Goal: Task Accomplishment & Management: Use online tool/utility

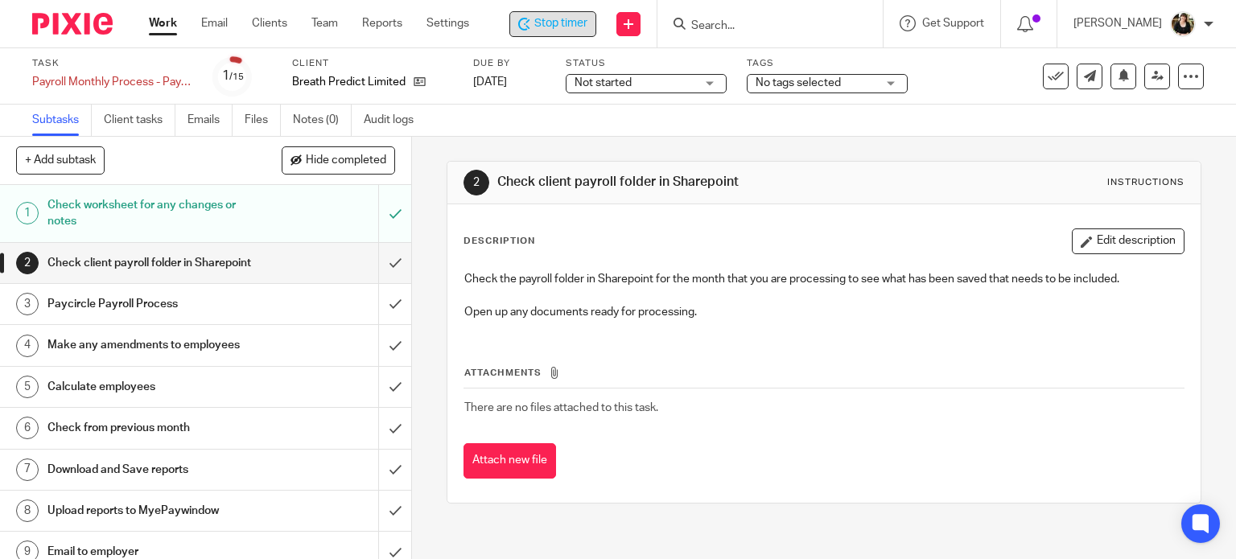
click at [565, 35] on div "Stop timer" at bounding box center [552, 24] width 87 height 26
click at [563, 31] on span "Stop timer" at bounding box center [560, 23] width 53 height 17
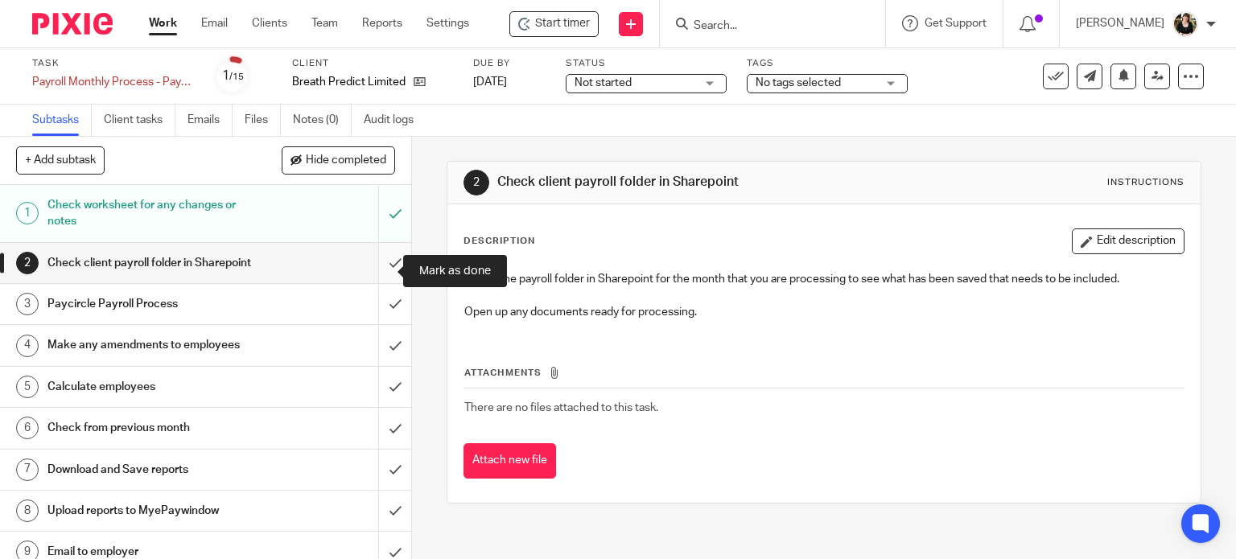
click at [385, 271] on input "submit" at bounding box center [205, 263] width 411 height 40
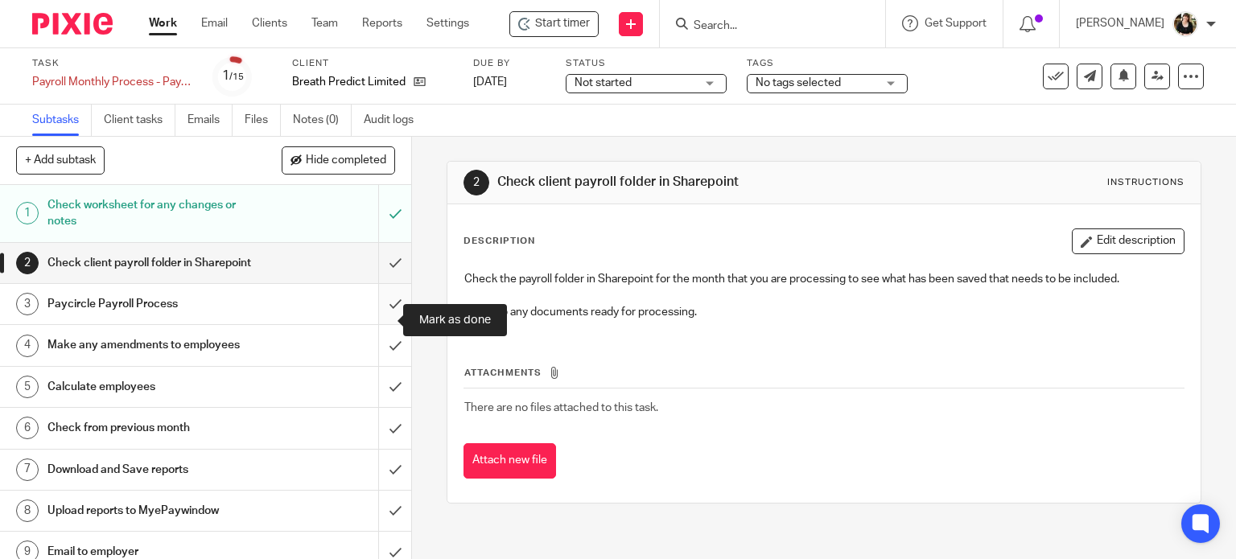
click at [380, 313] on input "submit" at bounding box center [205, 304] width 411 height 40
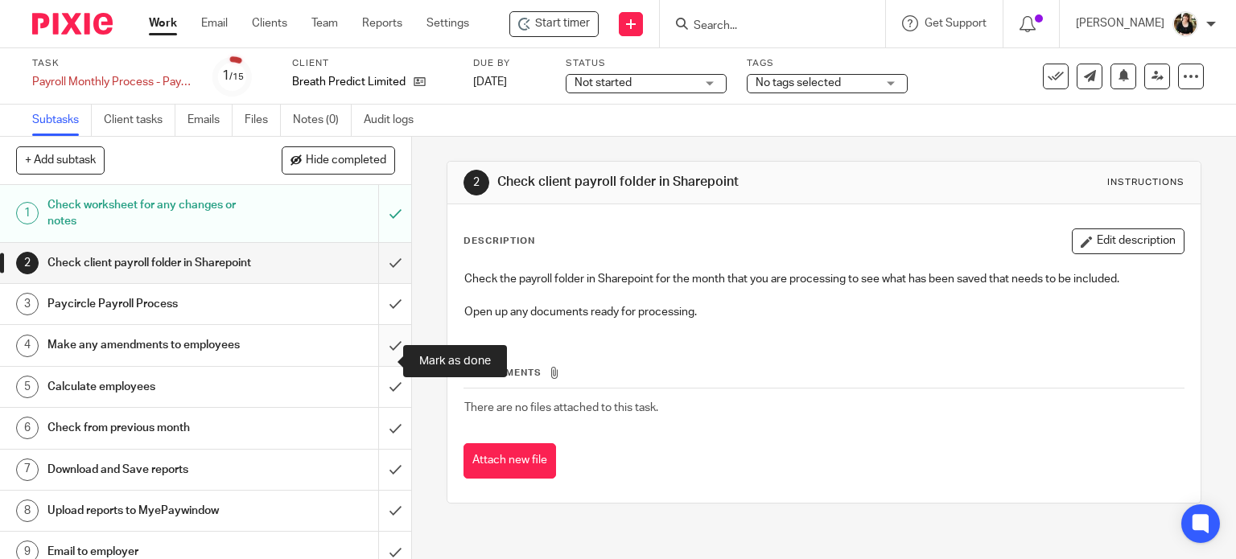
click at [370, 365] on input "submit" at bounding box center [205, 345] width 411 height 40
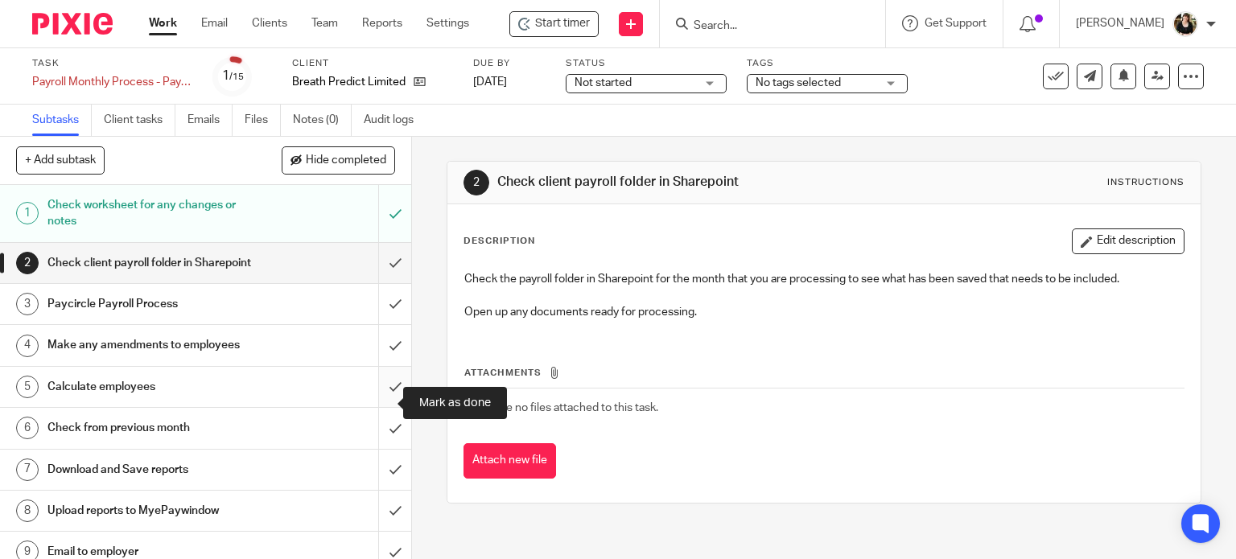
click at [380, 407] on input "submit" at bounding box center [205, 387] width 411 height 40
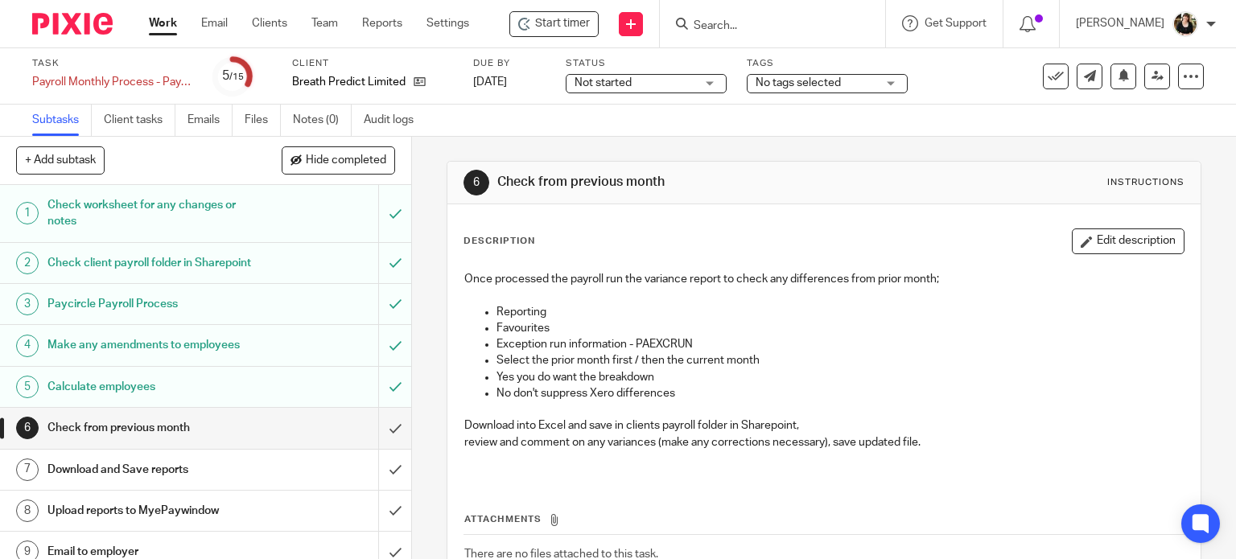
click at [724, 15] on form at bounding box center [777, 24] width 171 height 20
click at [710, 22] on input "Search" at bounding box center [764, 26] width 145 height 14
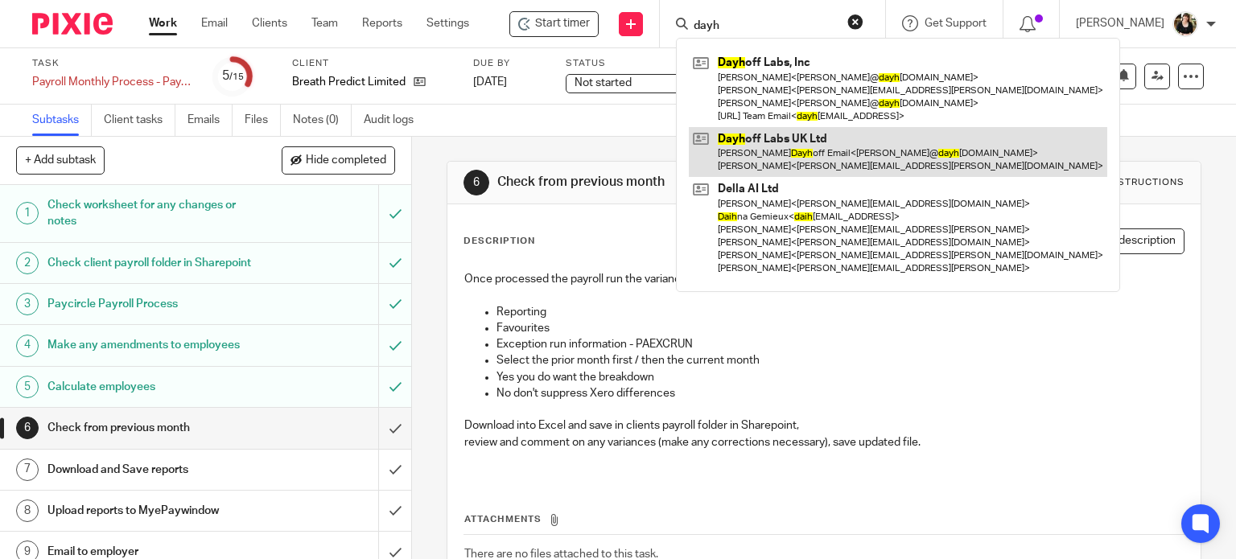
type input "dayh"
click at [776, 155] on link at bounding box center [898, 152] width 418 height 50
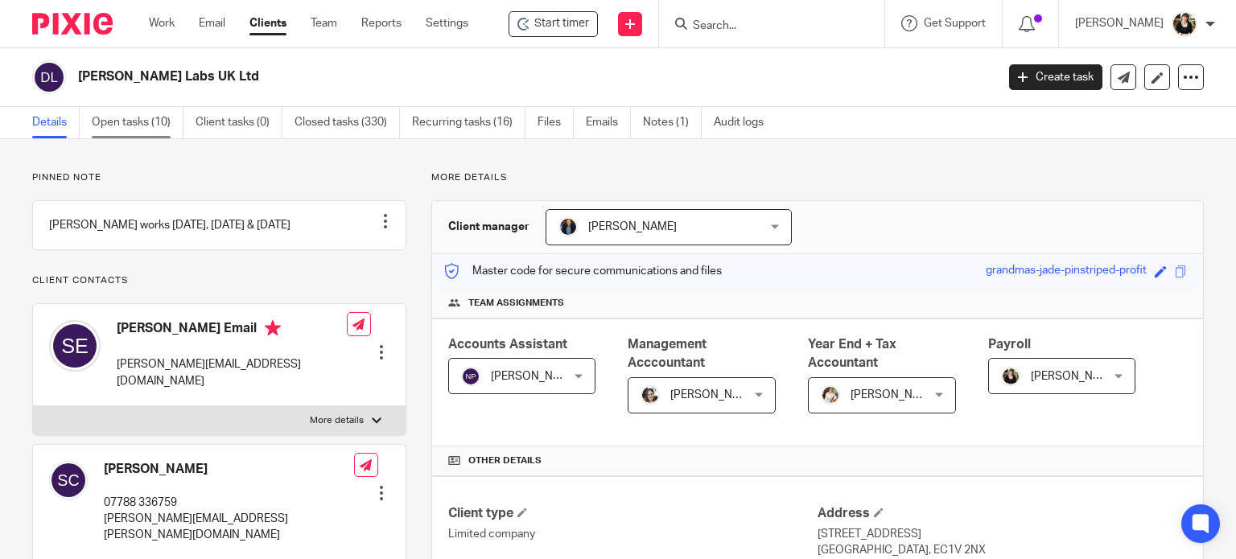
click at [134, 127] on link "Open tasks (10)" at bounding box center [138, 122] width 92 height 31
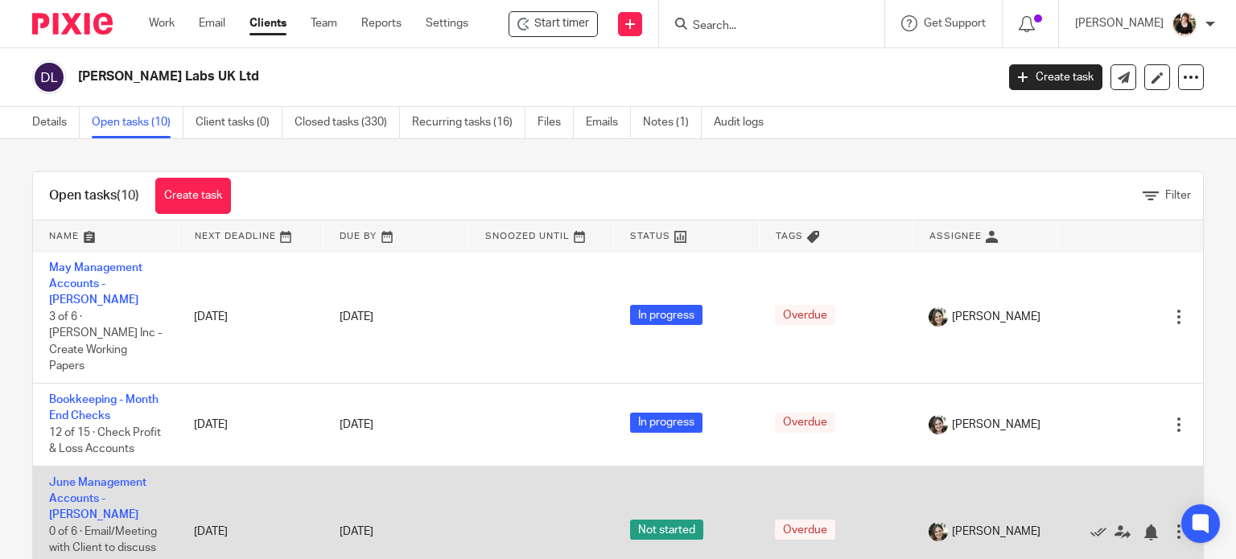
scroll to position [241, 0]
